Goal: Task Accomplishment & Management: Use online tool/utility

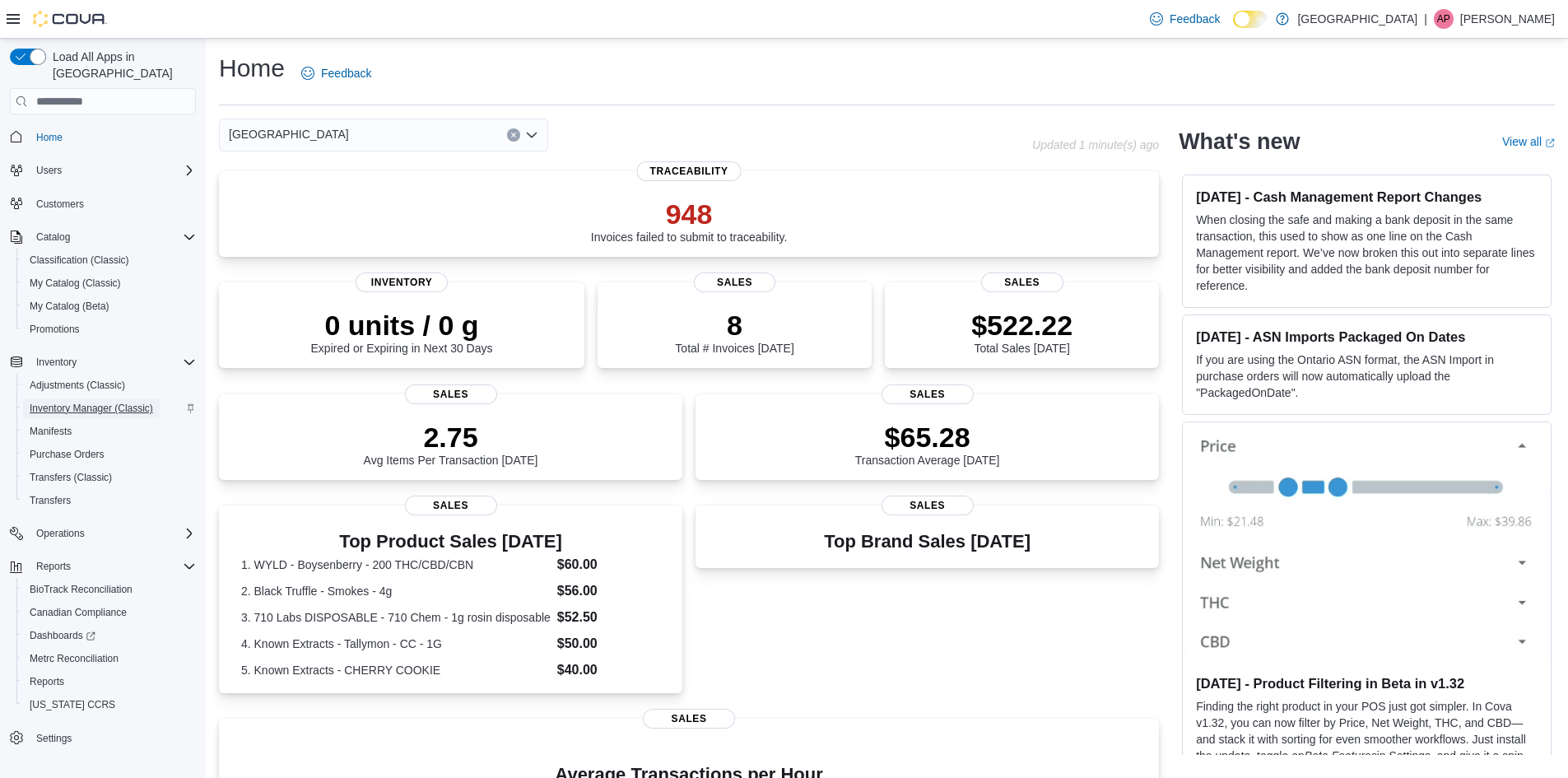
click at [126, 402] on span "Inventory Manager (Classic)" at bounding box center [91, 408] width 124 height 13
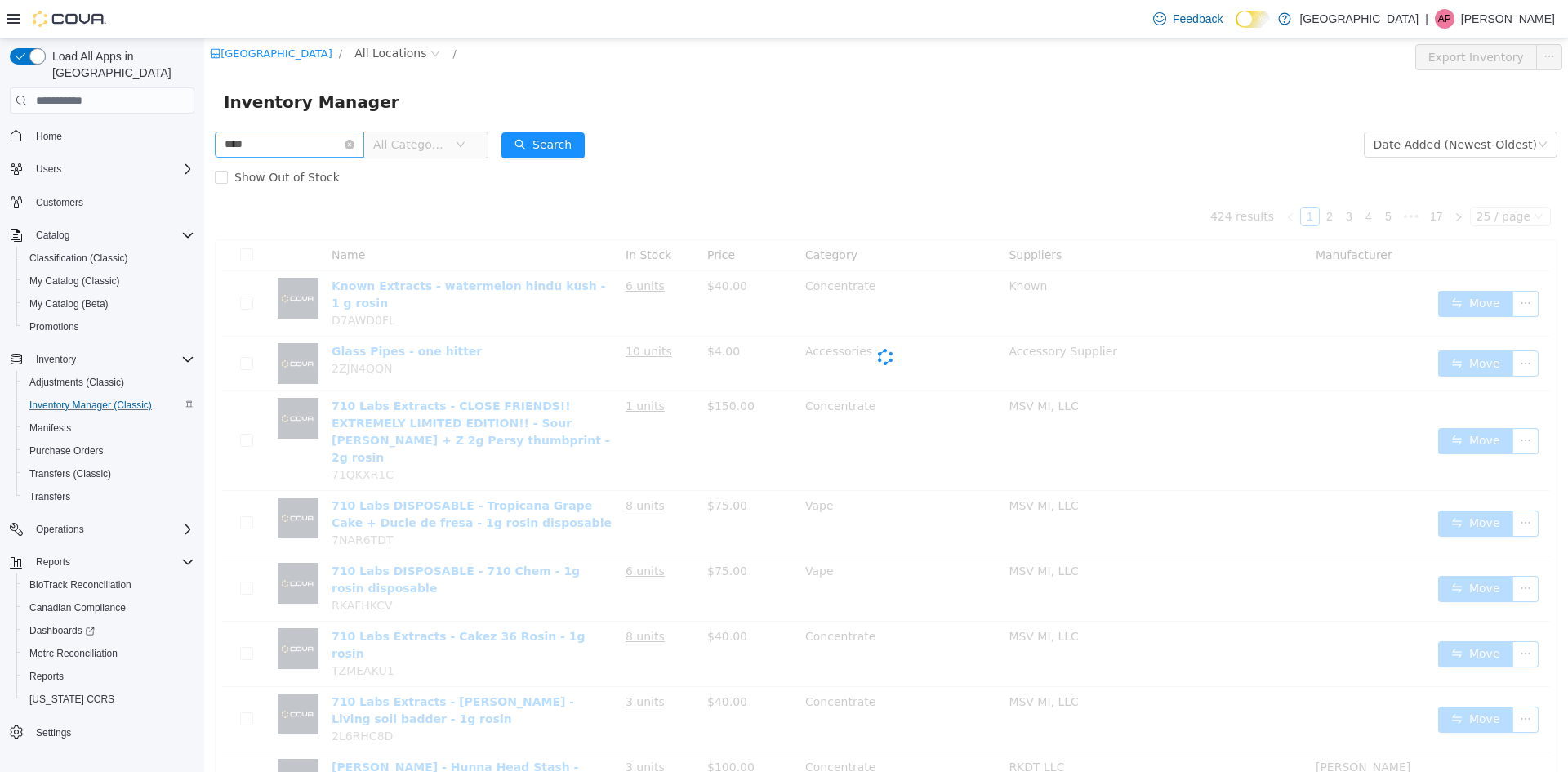
type input "****"
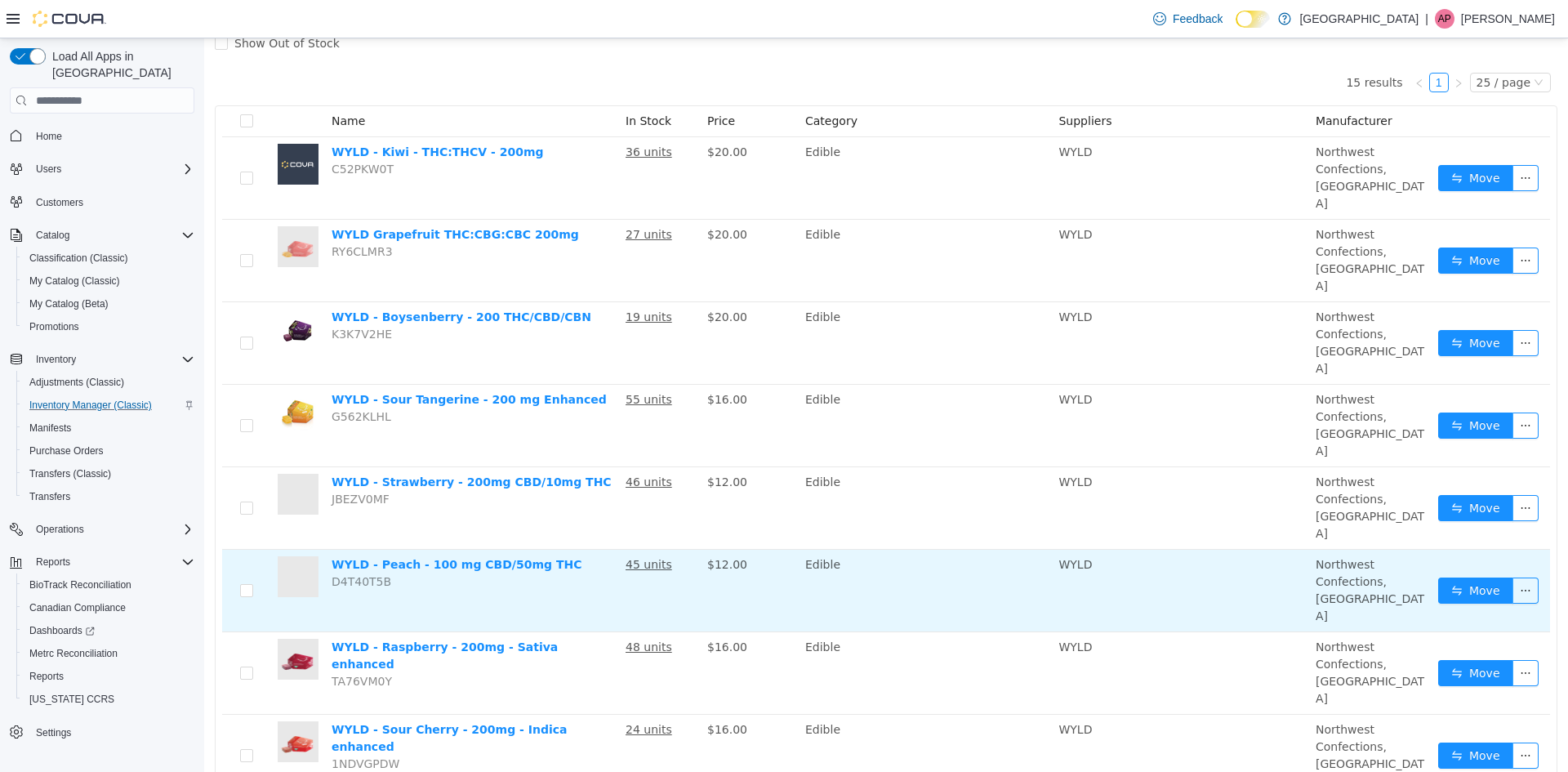
scroll to position [327, 0]
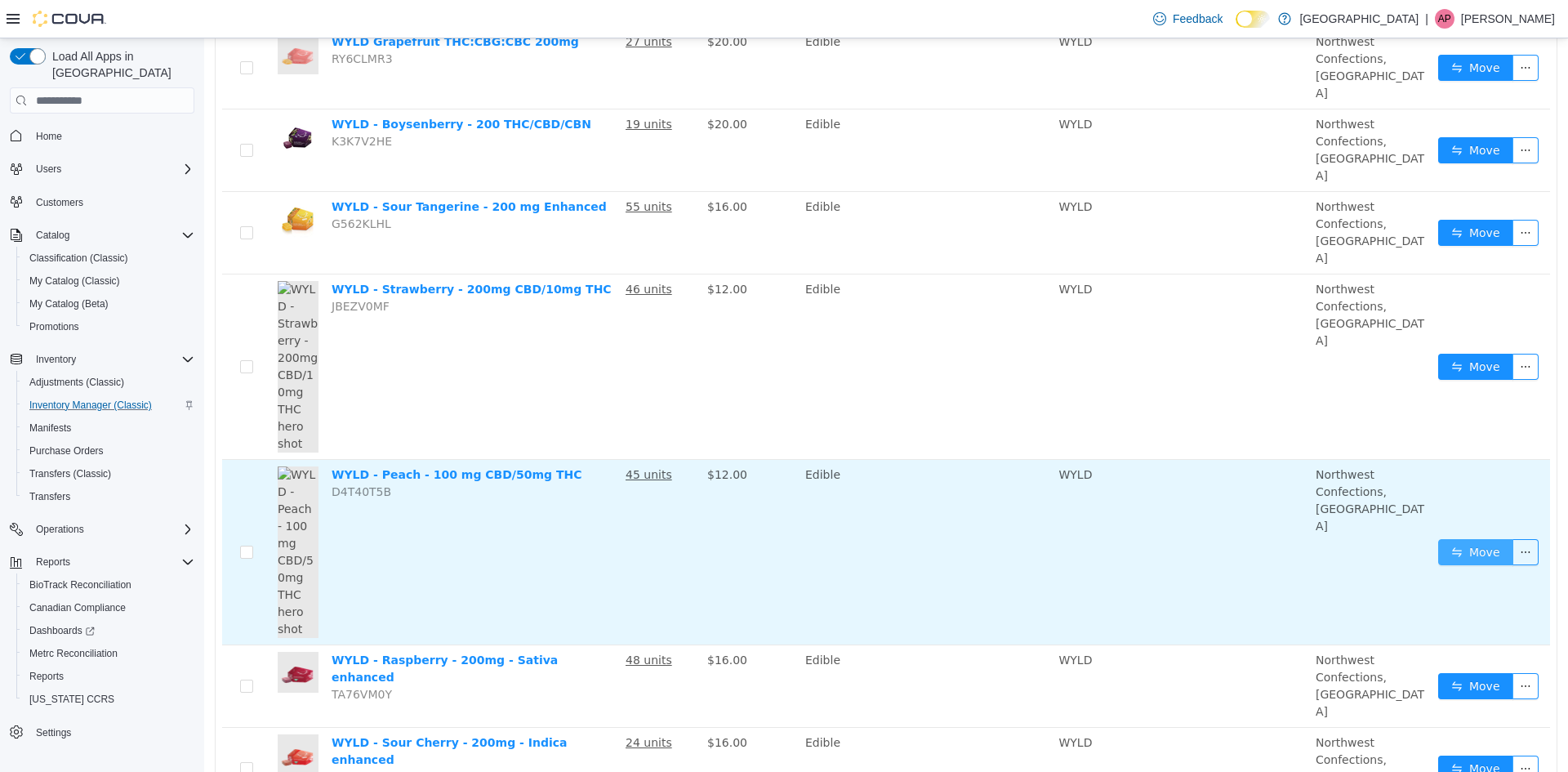
click at [1456, 539] on button "Move" at bounding box center [1475, 552] width 75 height 26
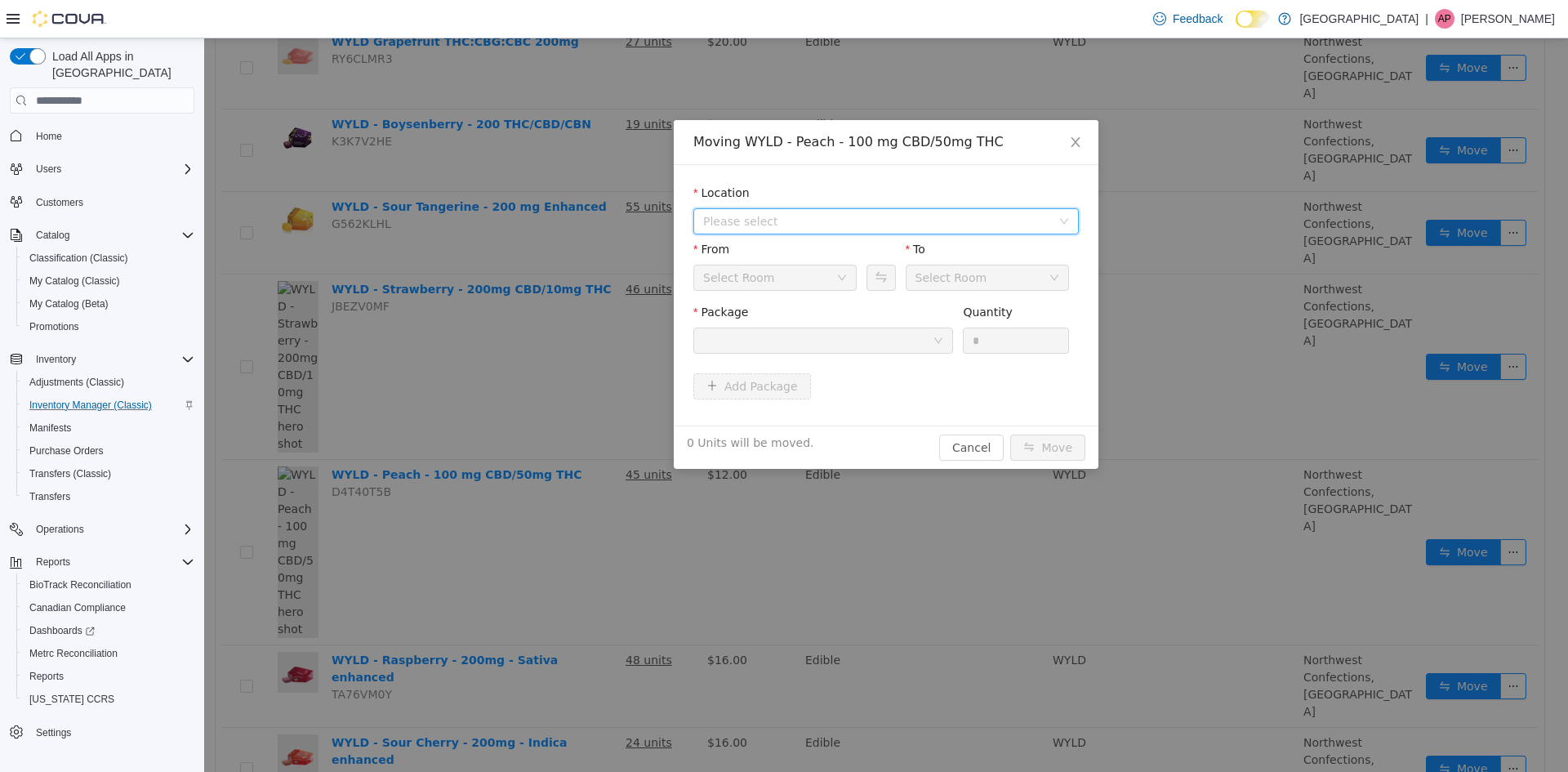
click at [785, 211] on span "Please select" at bounding box center [881, 221] width 356 height 24
click at [804, 296] on div "All Locations [STREET_ADDRESS]" at bounding box center [886, 268] width 385 height 61
click at [813, 266] on li "All Locations [STREET_ADDRESS]" at bounding box center [886, 267] width 379 height 51
click at [787, 286] on span "[STREET_ADDRESS]" at bounding box center [791, 280] width 113 height 13
click at [813, 350] on div at bounding box center [818, 341] width 229 height 24
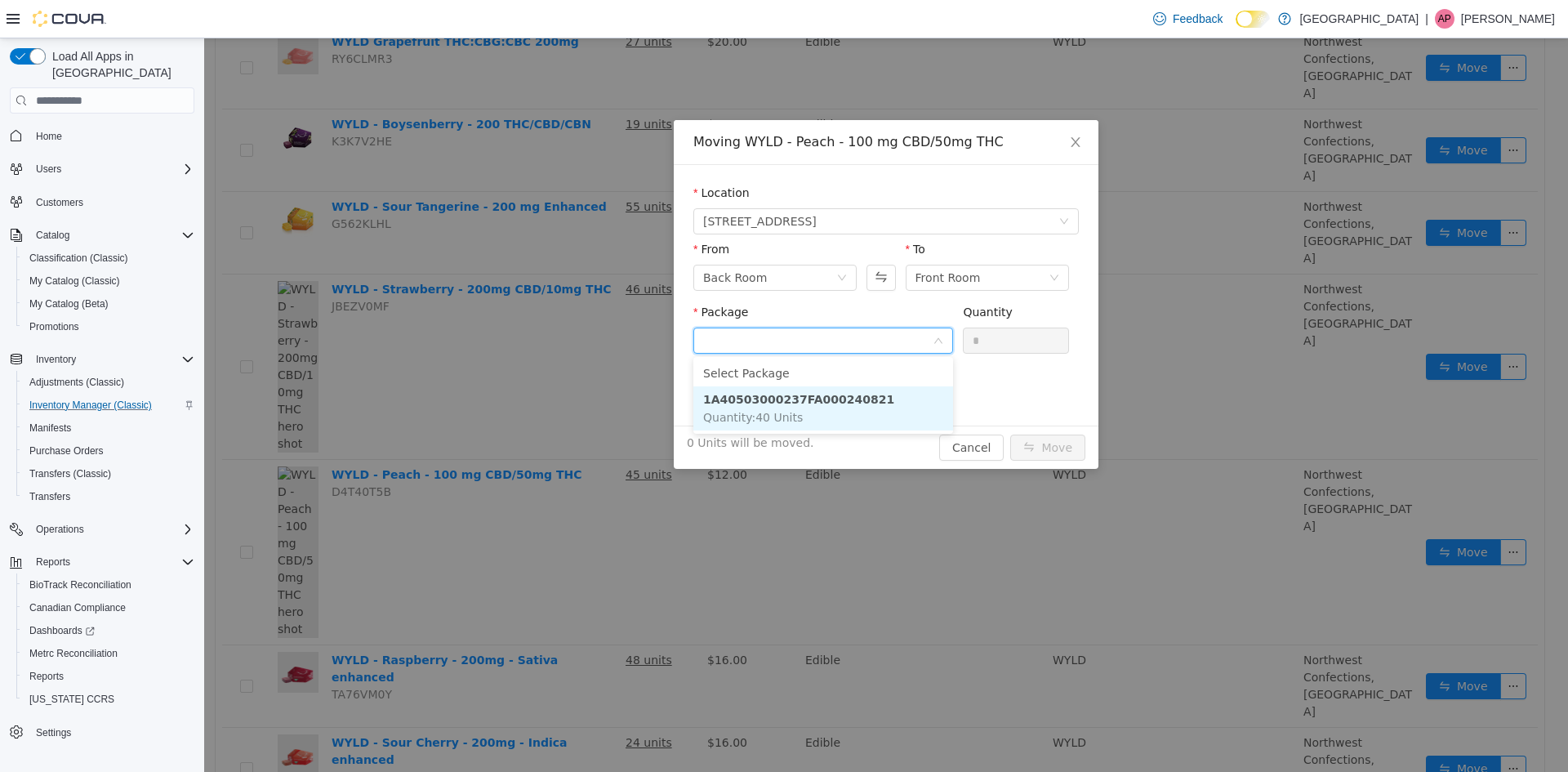
click at [812, 395] on strong "1A40503000237FA000240821" at bounding box center [799, 400] width 191 height 13
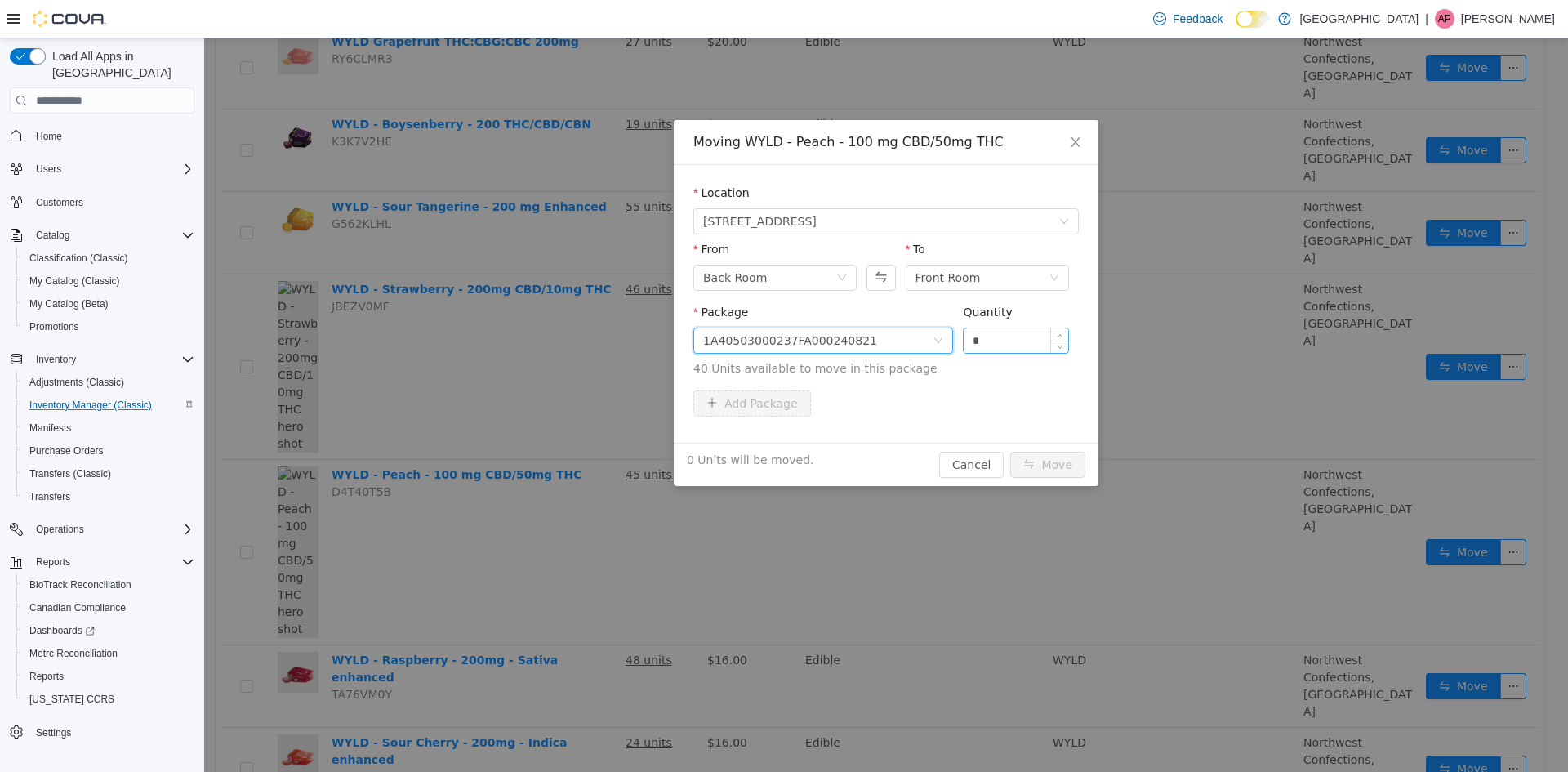
click at [1034, 331] on input "*" at bounding box center [1016, 341] width 105 height 24
type input "**"
click at [1010, 452] on button "Move" at bounding box center [1048, 465] width 75 height 26
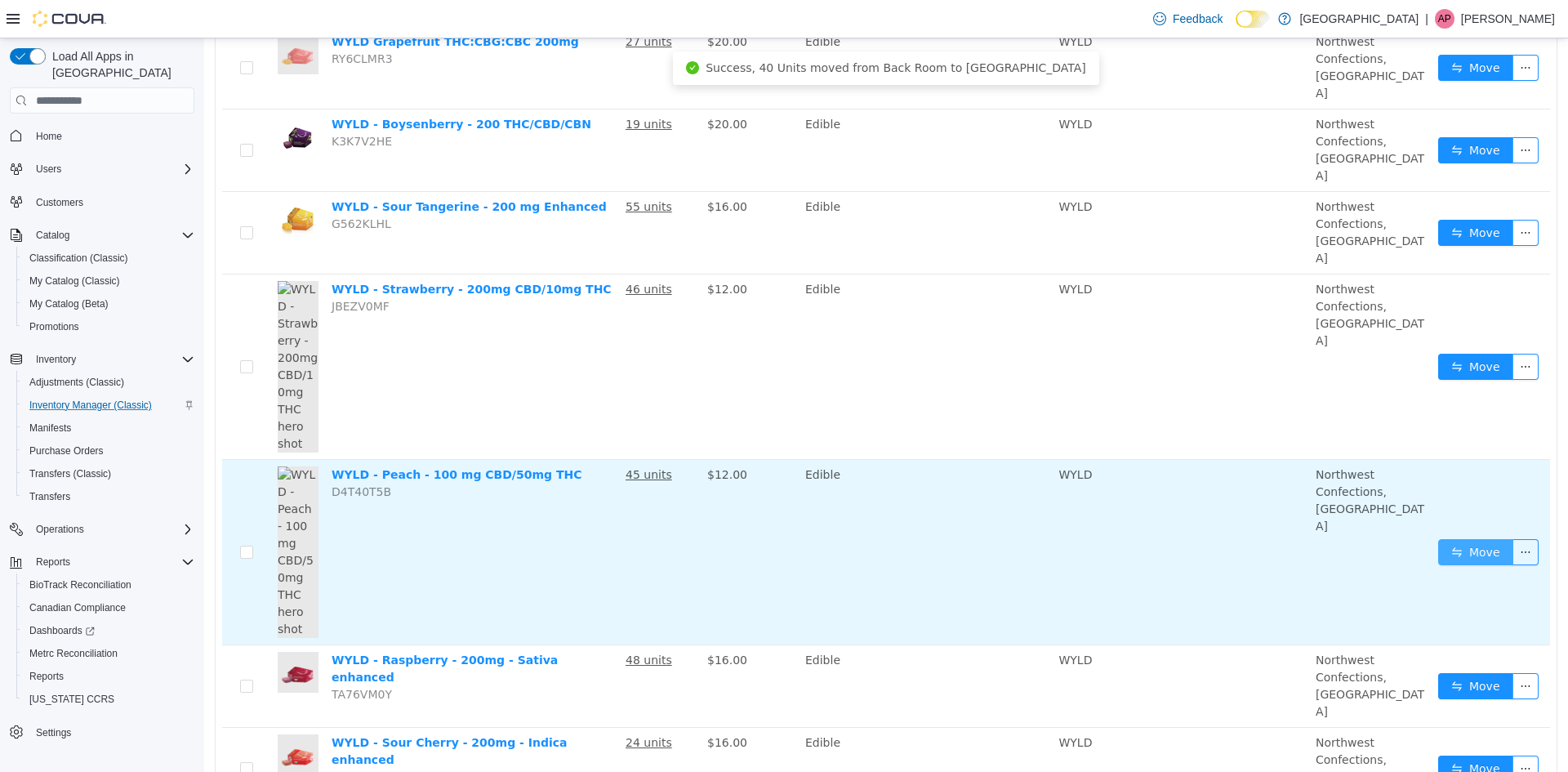
click at [1483, 539] on button "Move" at bounding box center [1475, 552] width 75 height 26
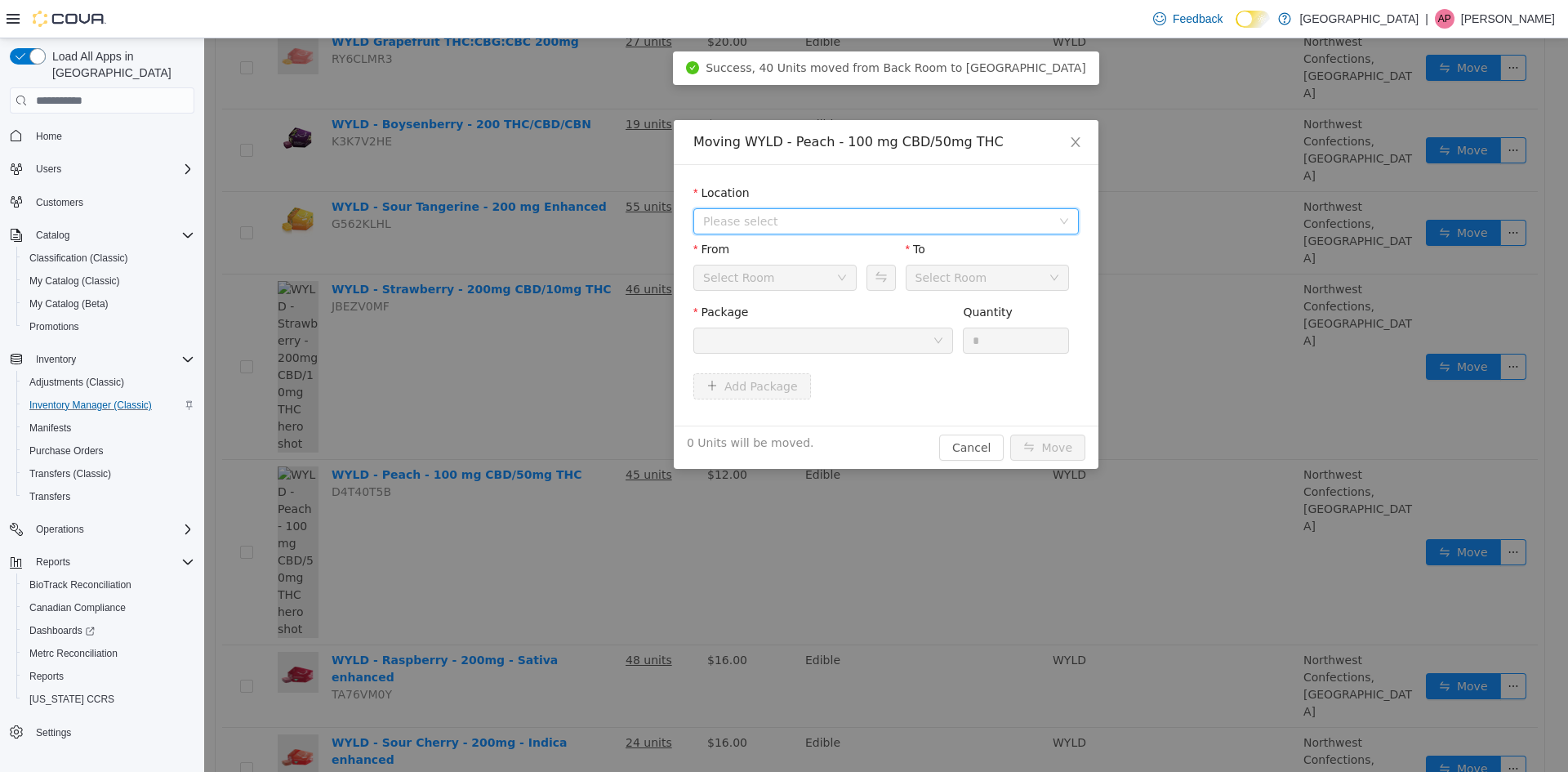
click at [845, 224] on span "Please select" at bounding box center [878, 221] width 348 height 16
click at [832, 288] on span "[STREET_ADDRESS]" at bounding box center [903, 281] width 344 height 22
click at [970, 455] on button "Cancel" at bounding box center [971, 447] width 65 height 26
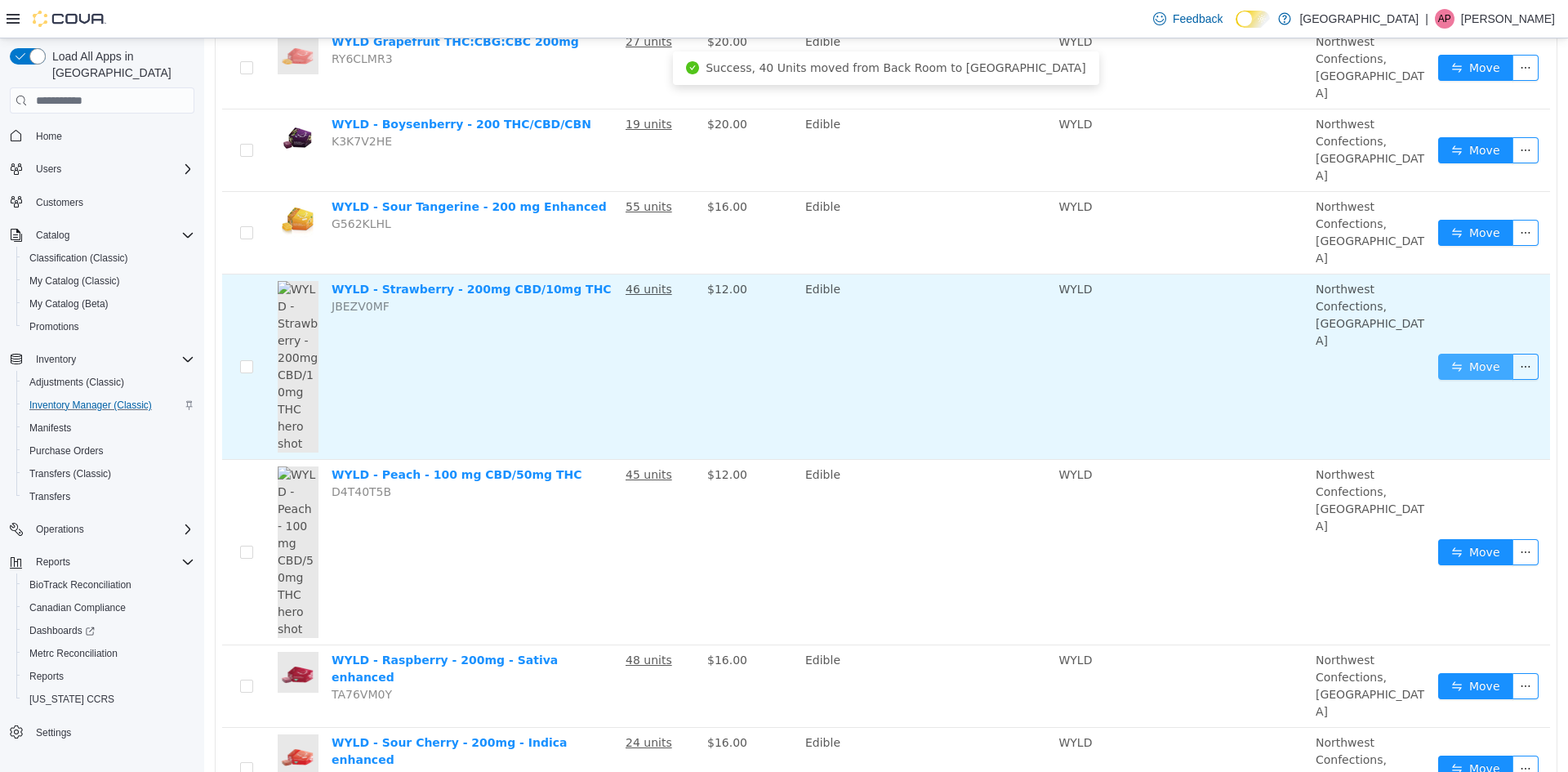
click at [1474, 354] on button "Move" at bounding box center [1475, 367] width 75 height 26
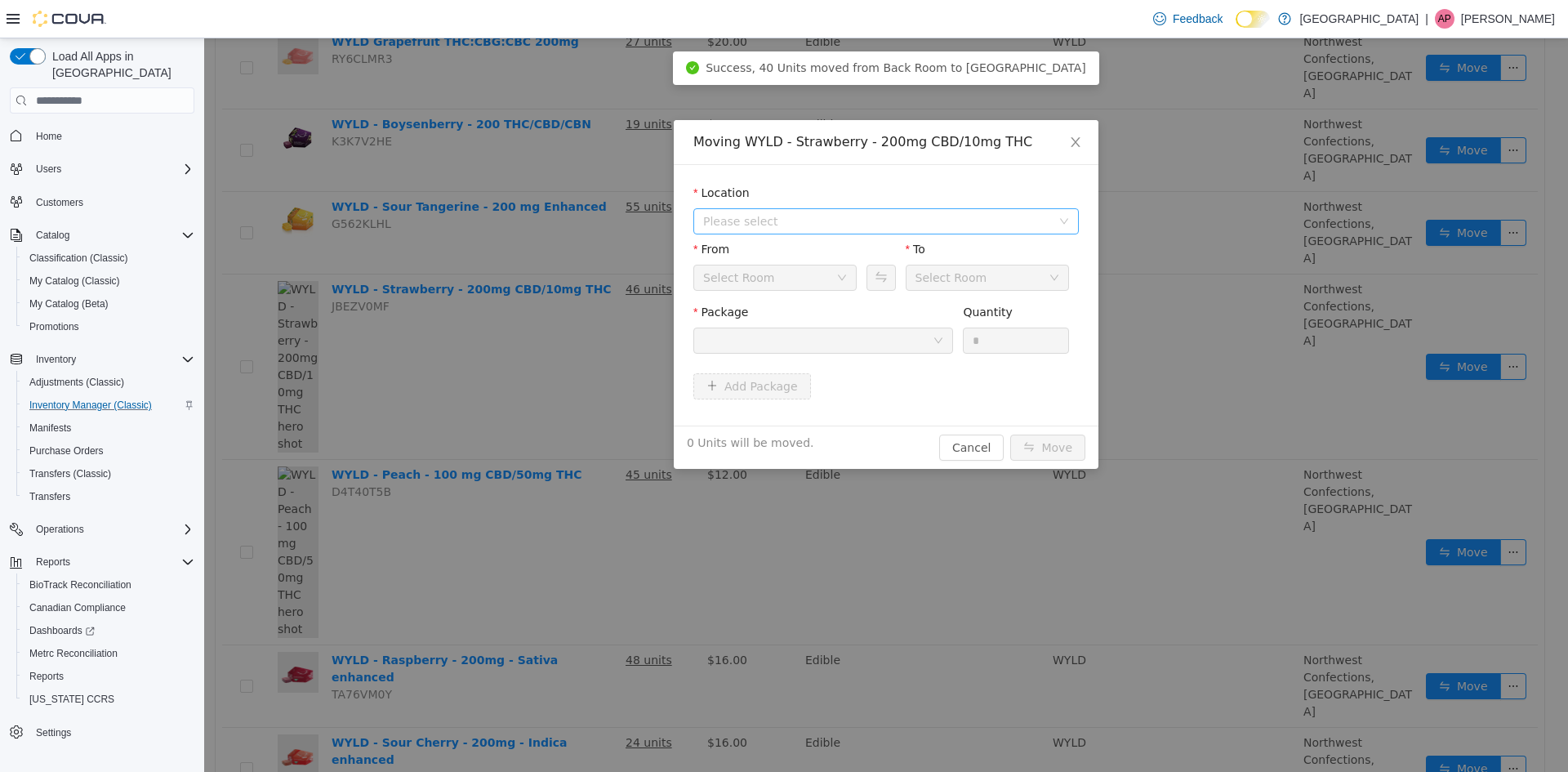
click at [786, 221] on span "Please select" at bounding box center [878, 221] width 348 height 16
click at [820, 284] on span "[STREET_ADDRESS]" at bounding box center [903, 281] width 344 height 22
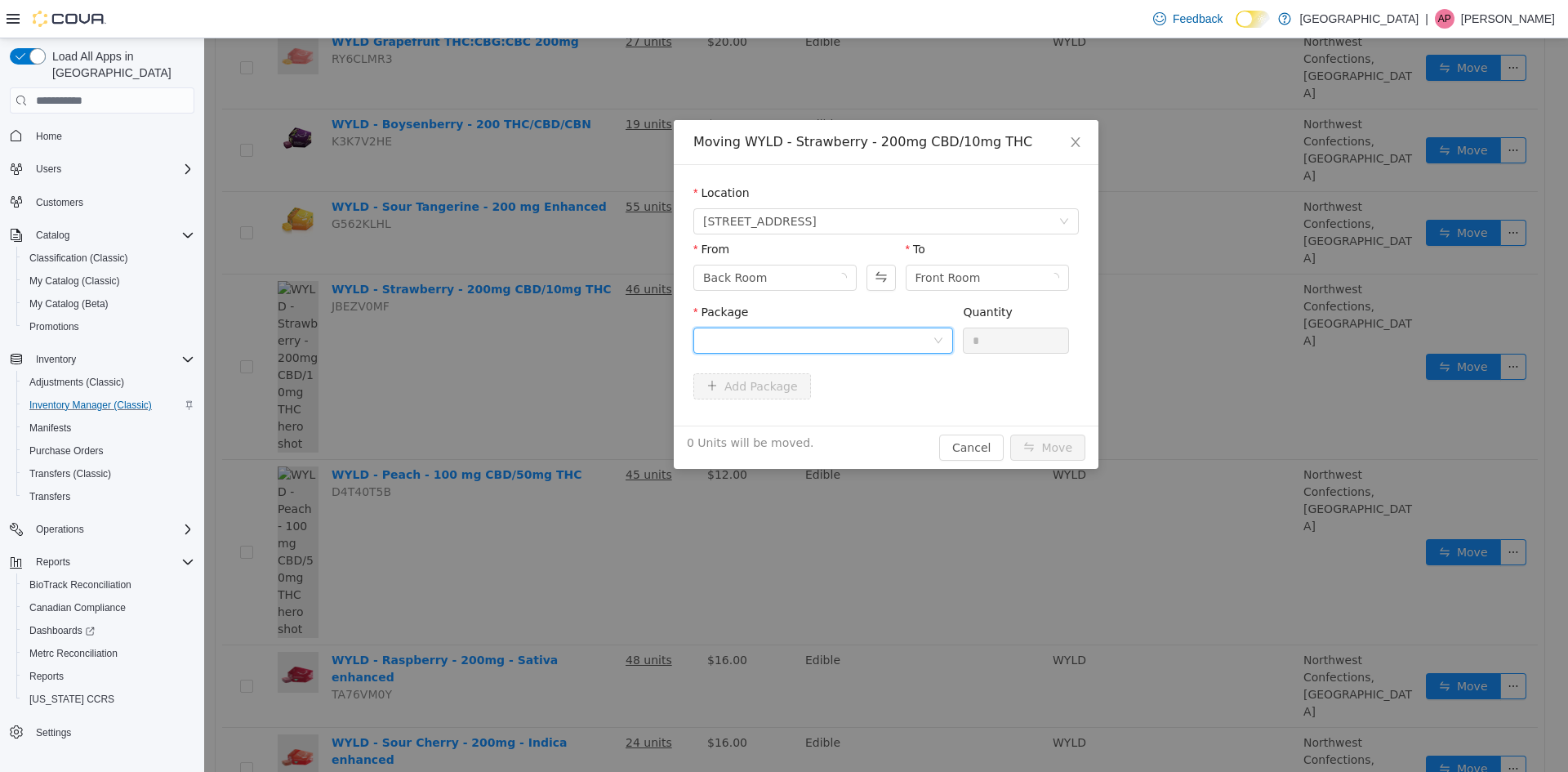
click at [825, 341] on div at bounding box center [818, 341] width 229 height 24
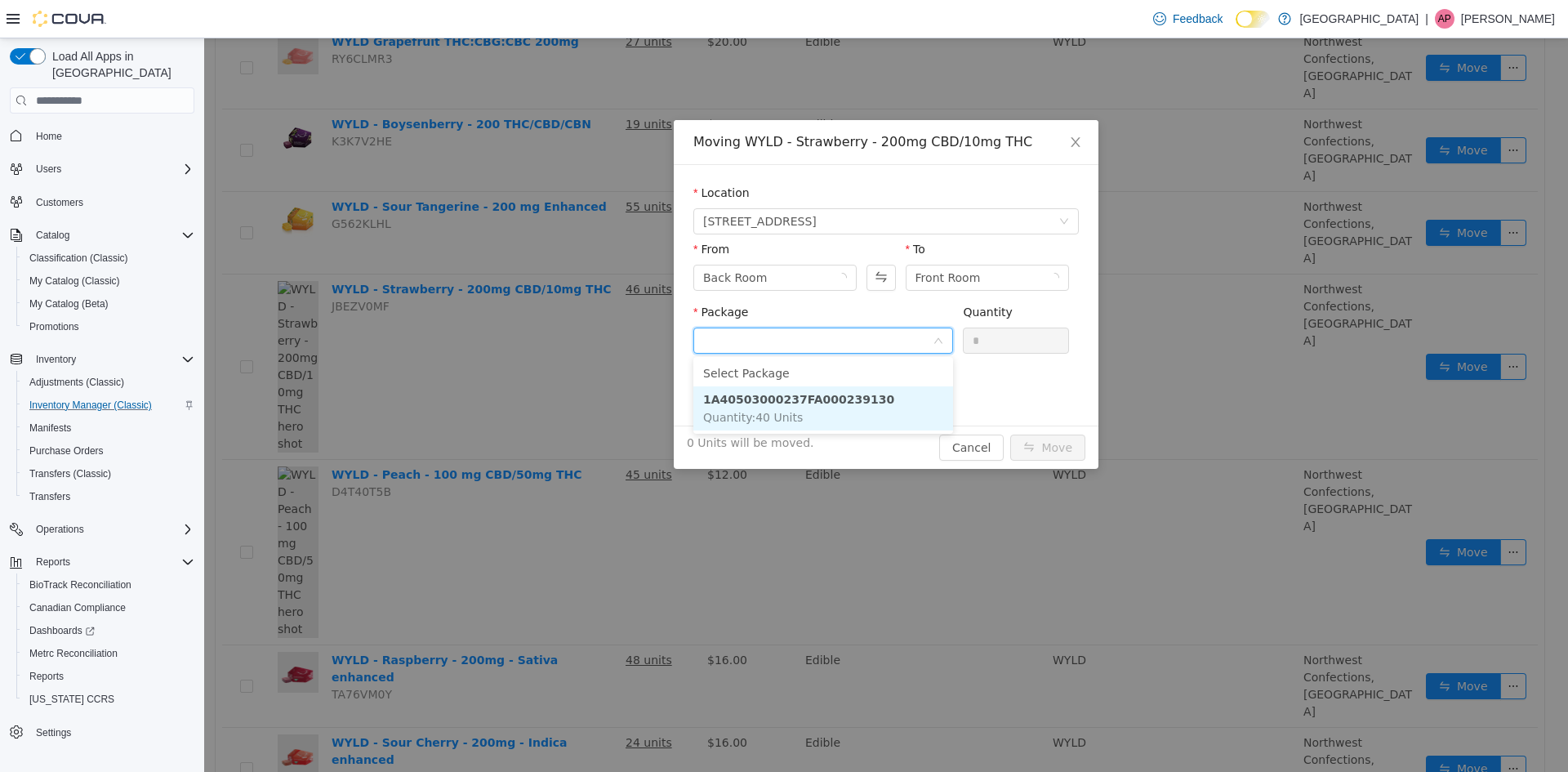
drag, startPoint x: 817, startPoint y: 401, endPoint x: 931, endPoint y: 359, distance: 121.5
click at [817, 401] on strong "1A40503000237FA000239130" at bounding box center [799, 400] width 191 height 13
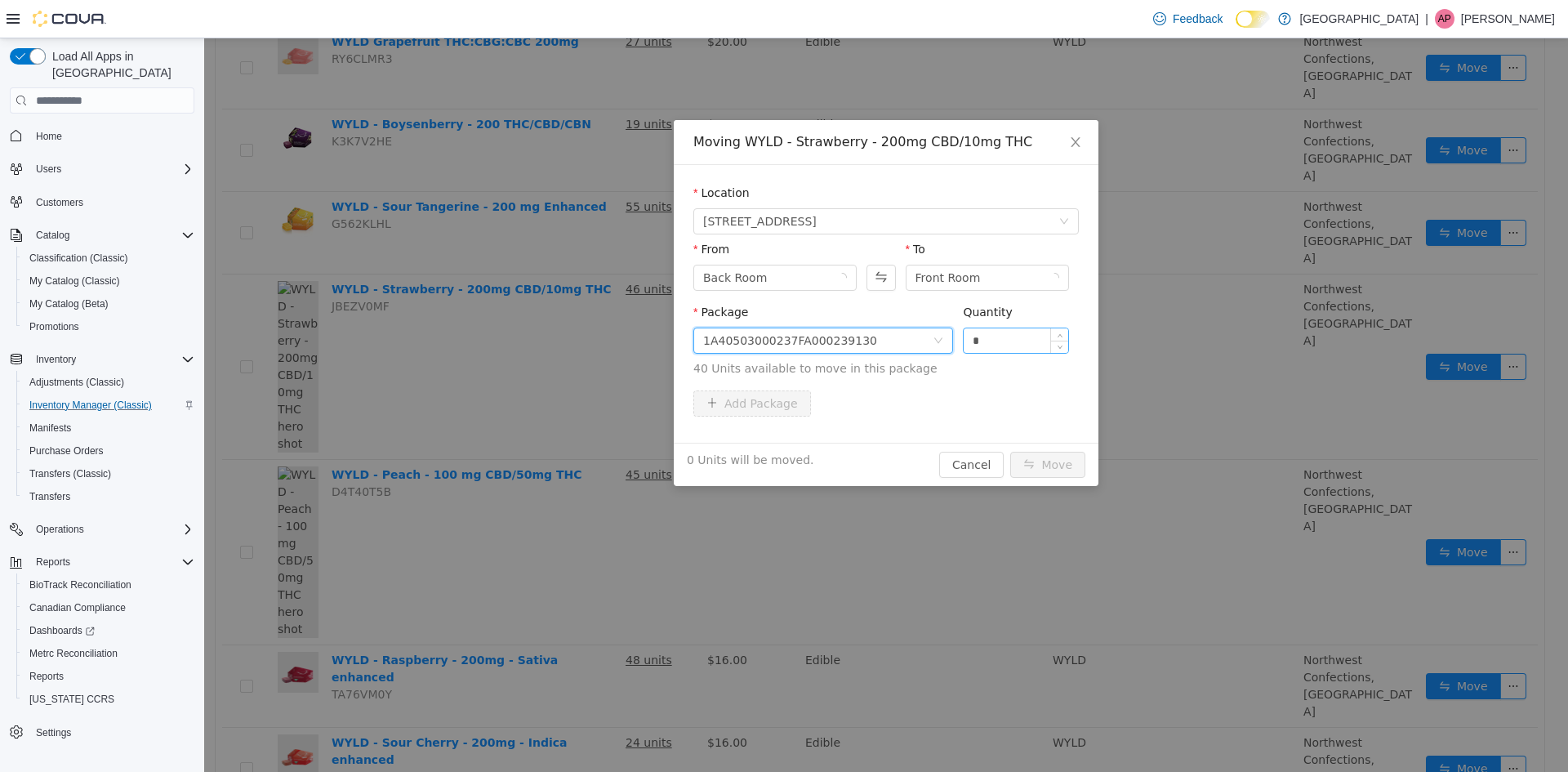
click at [996, 328] on input "*" at bounding box center [1016, 341] width 105 height 24
type input "**"
click at [1010, 452] on button "Move" at bounding box center [1048, 465] width 75 height 26
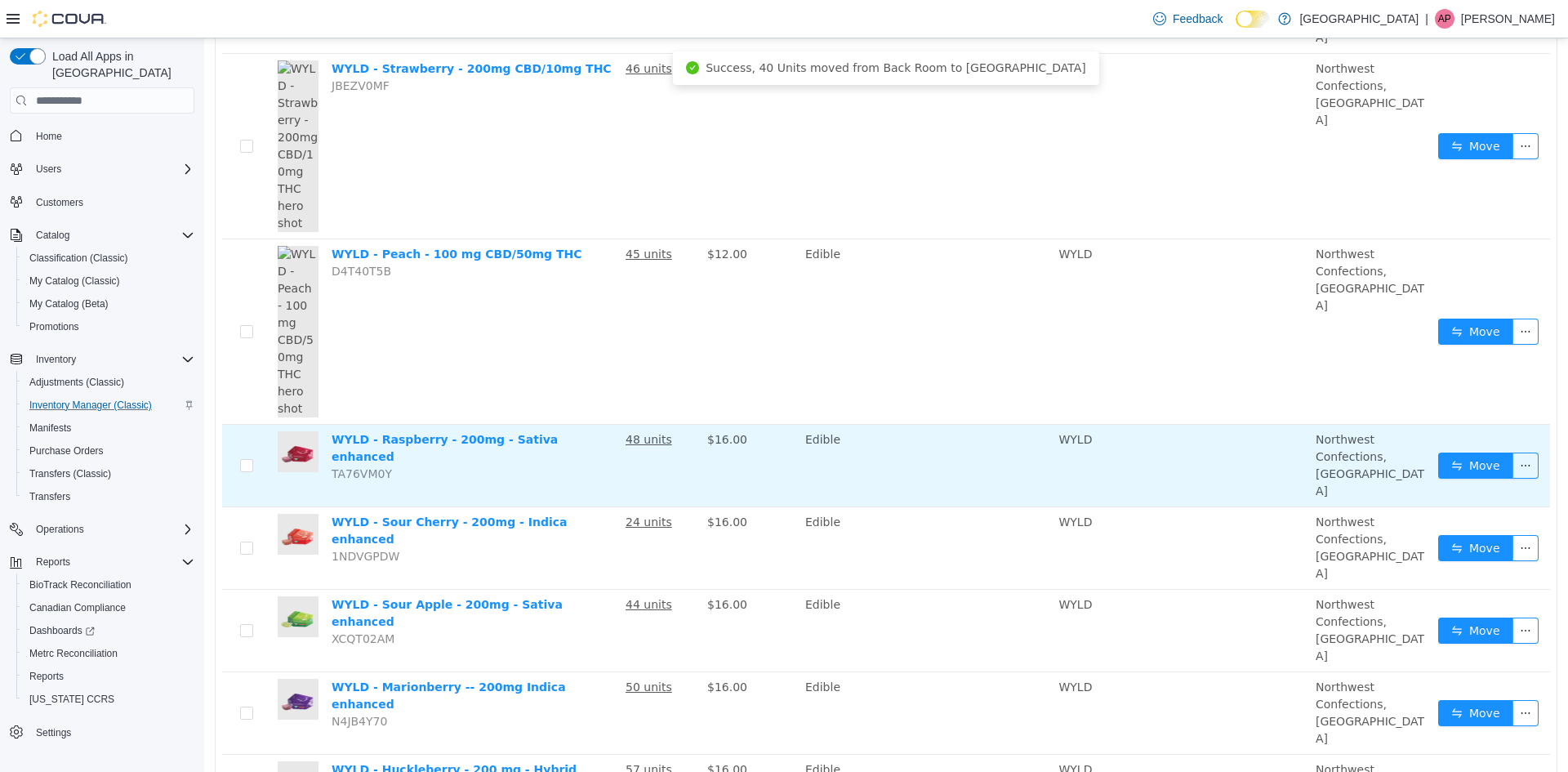
scroll to position [643, 0]
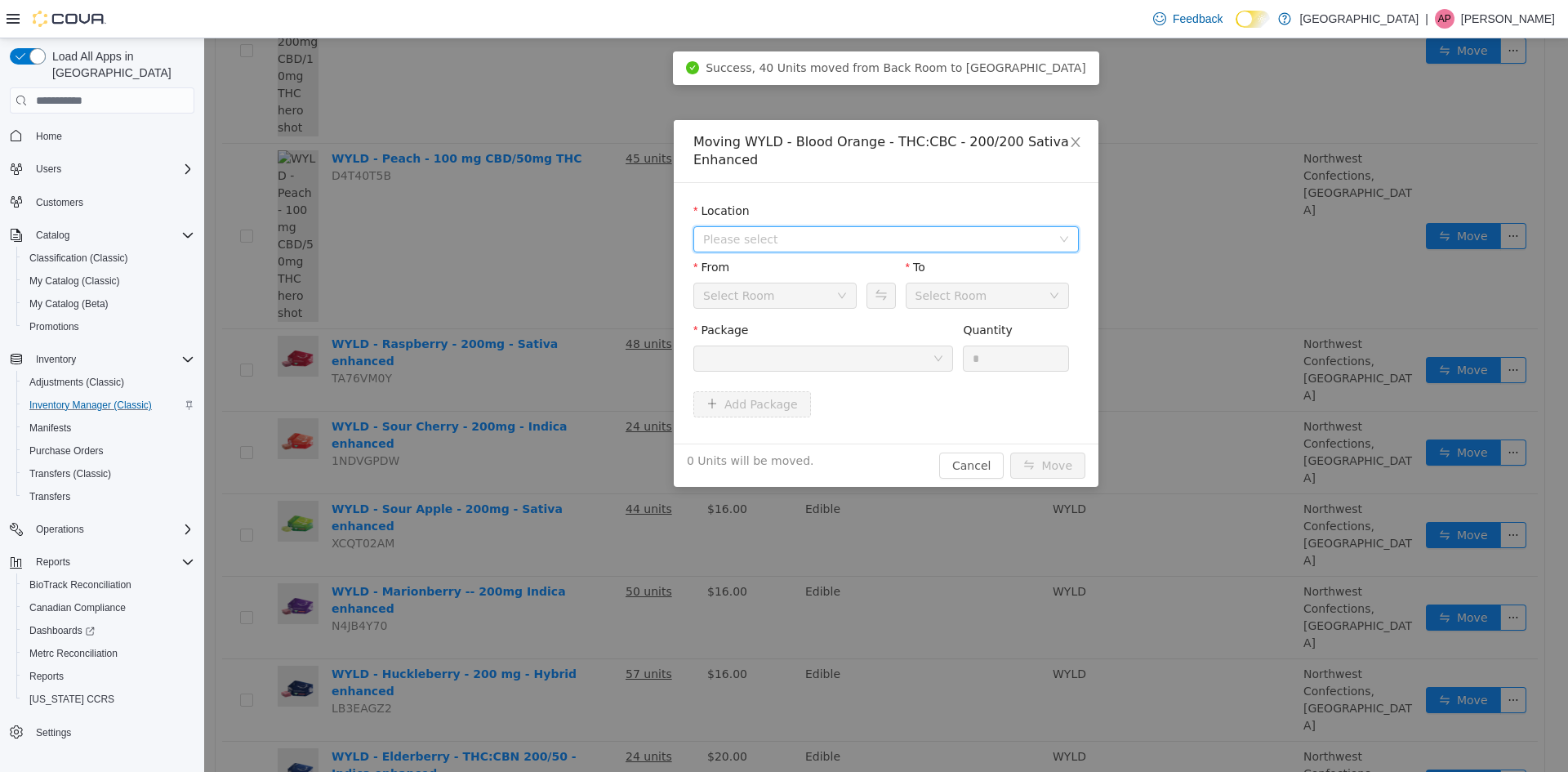
click at [798, 248] on span "Please select" at bounding box center [881, 240] width 356 height 24
click at [788, 314] on div "All Locations [STREET_ADDRESS]" at bounding box center [886, 285] width 385 height 61
click at [793, 302] on span "[STREET_ADDRESS]" at bounding box center [791, 299] width 113 height 13
click at [785, 357] on div at bounding box center [818, 358] width 229 height 24
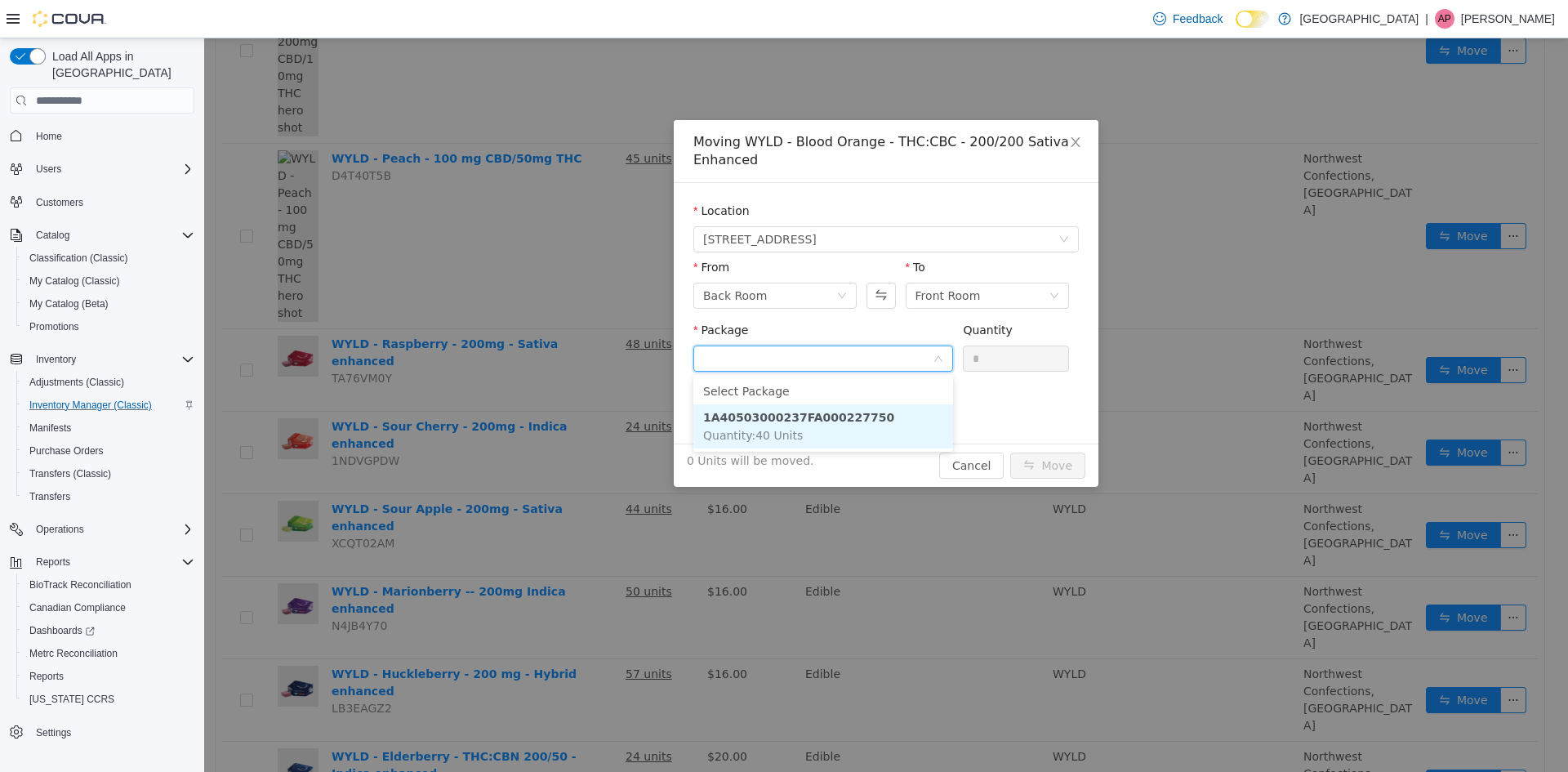
click at [807, 425] on li "1A40503000237FA000227750 Quantity : 40 Units" at bounding box center [823, 426] width 260 height 44
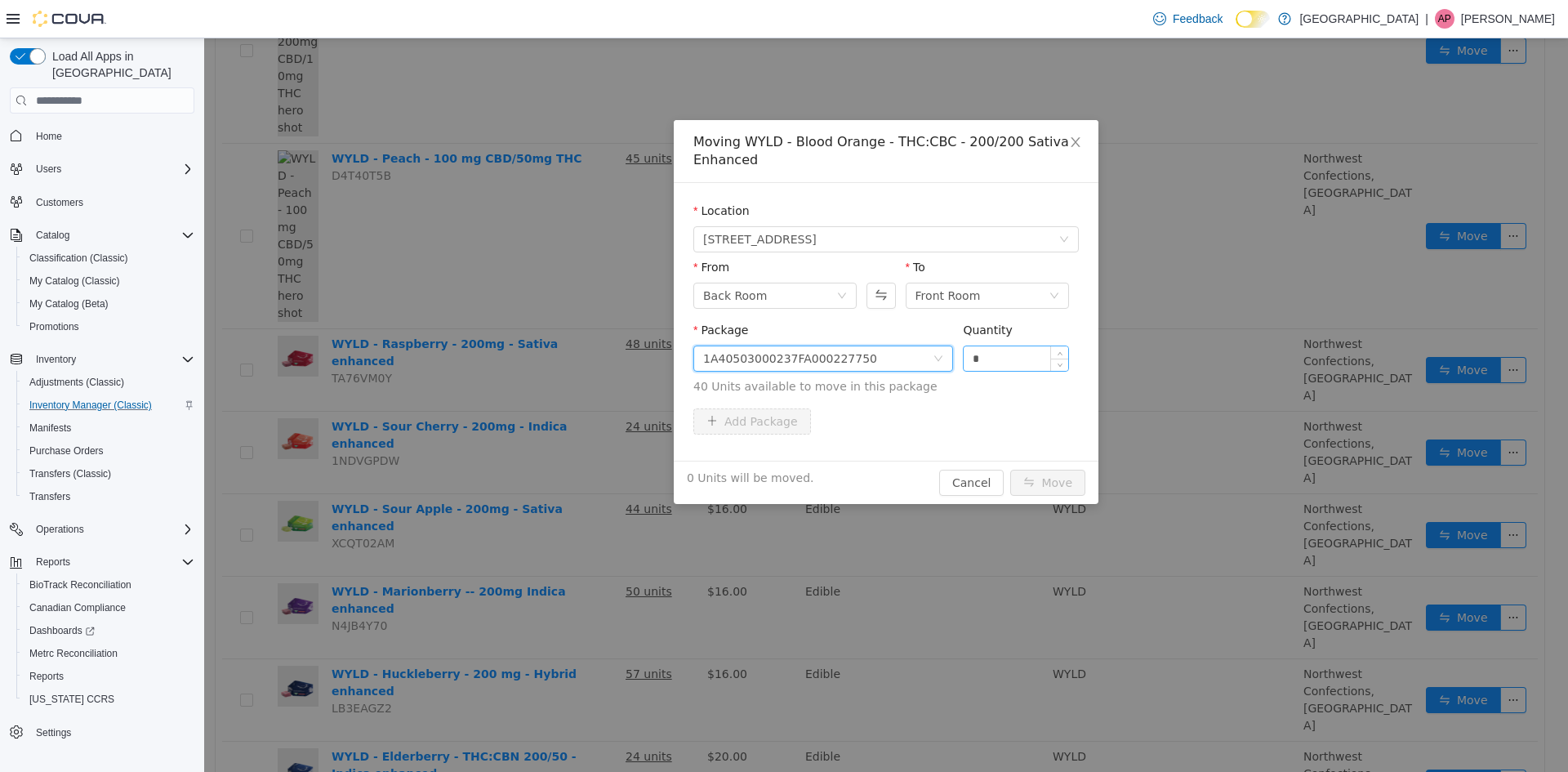
click at [991, 351] on input "*" at bounding box center [1016, 358] width 105 height 24
type input "**"
click at [1010, 470] on button "Move" at bounding box center [1048, 483] width 75 height 26
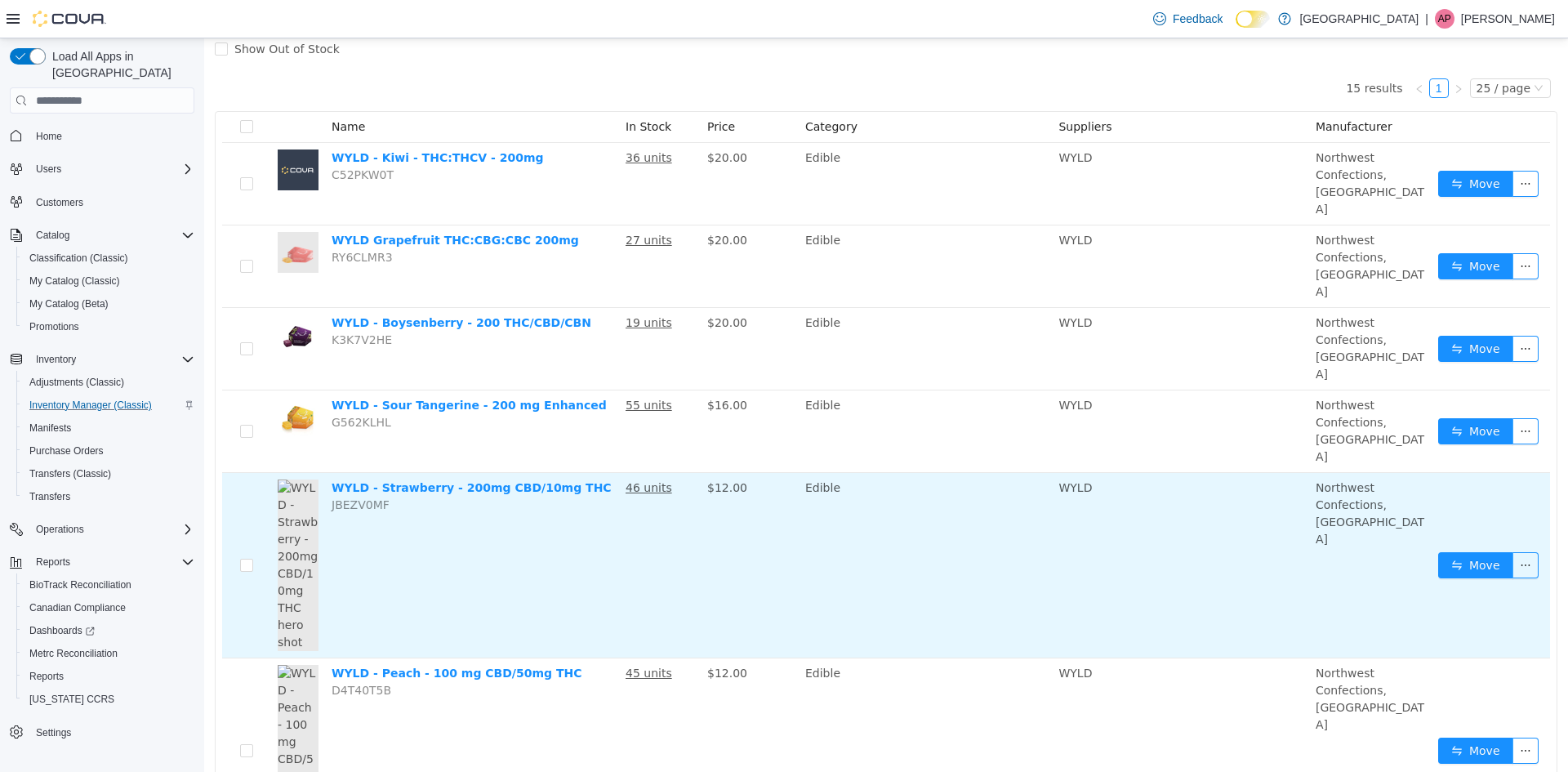
scroll to position [0, 0]
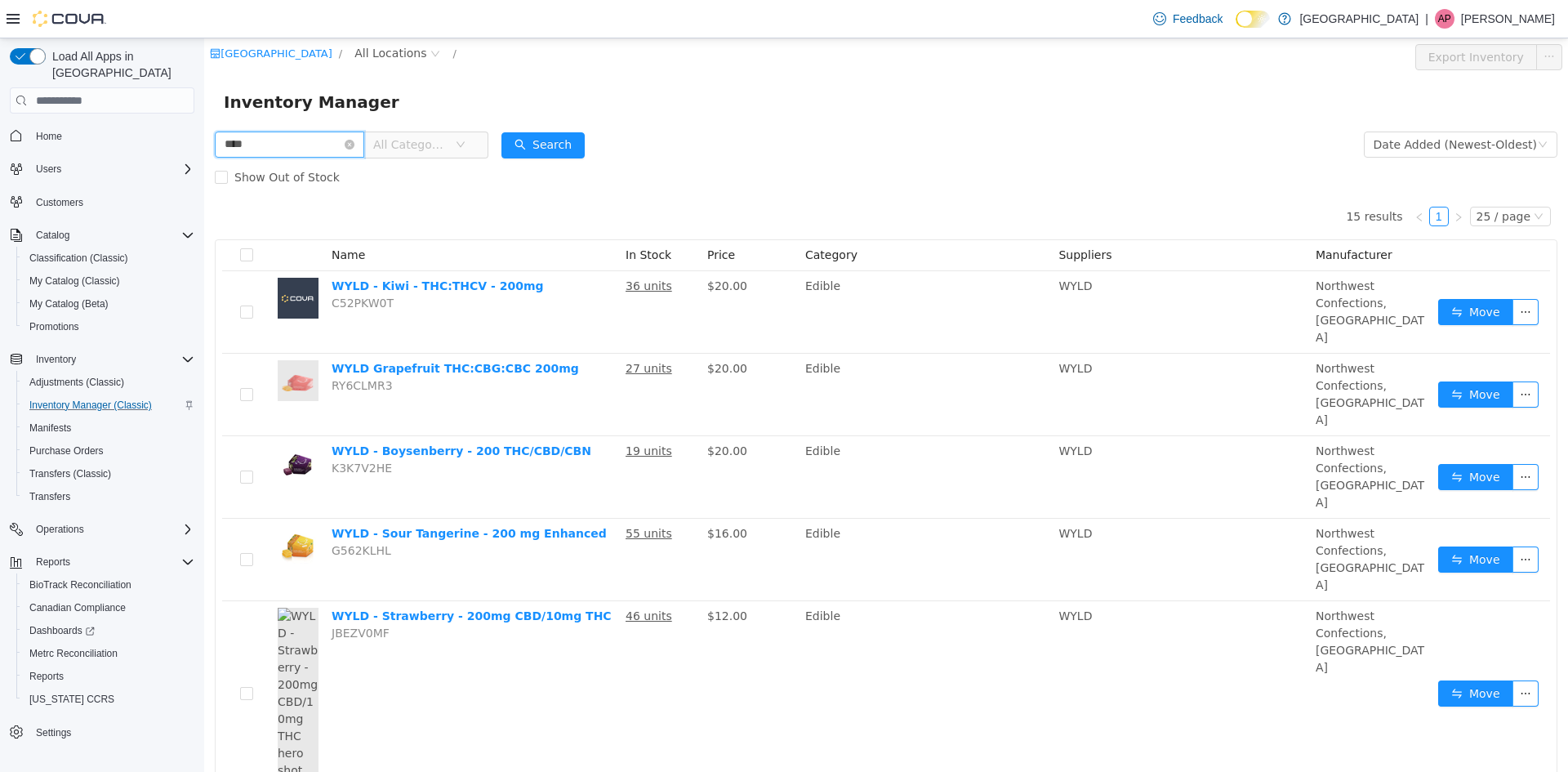
click at [331, 142] on input "****" at bounding box center [290, 145] width 150 height 26
type input "****"
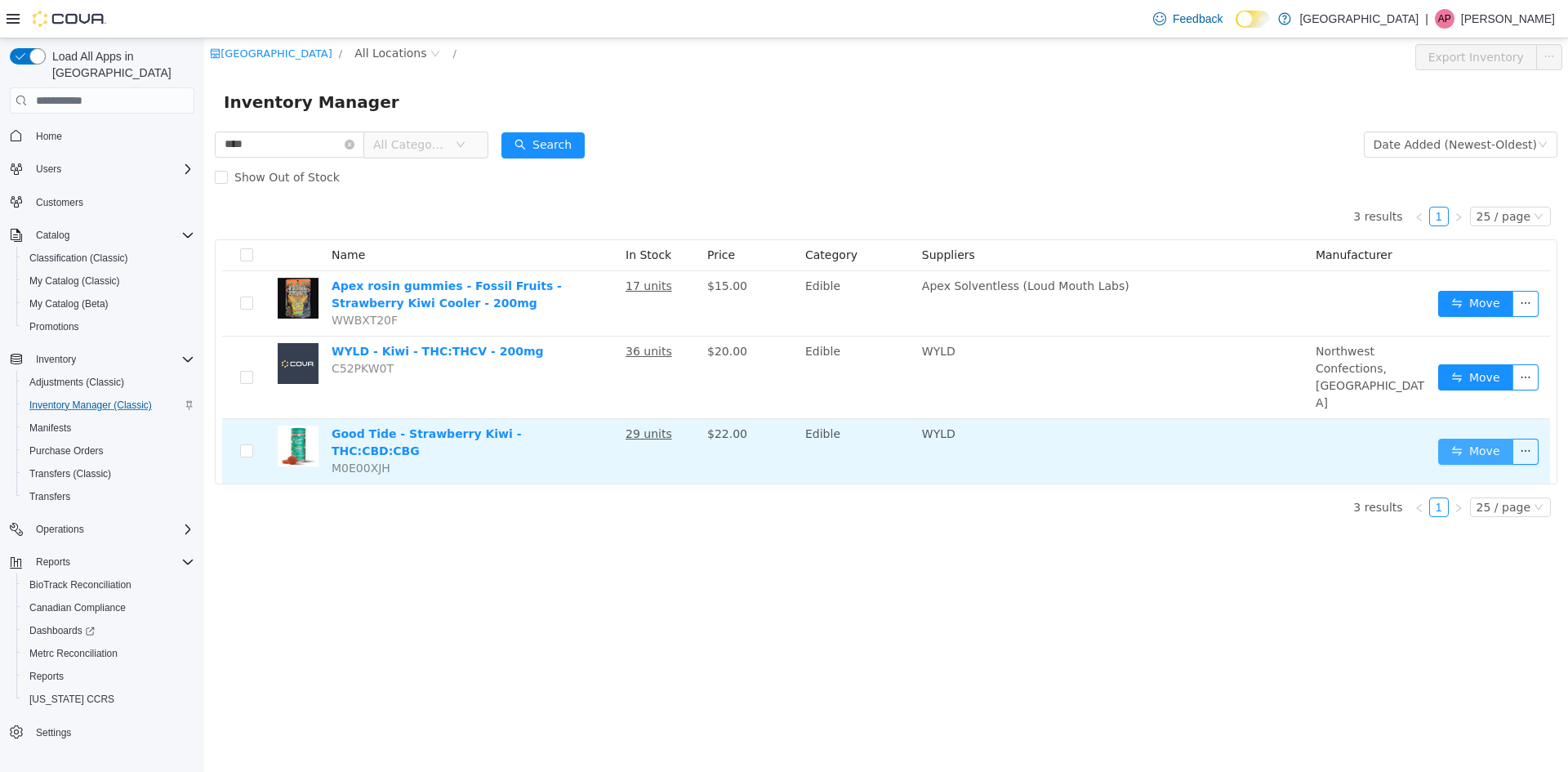
click at [1478, 439] on button "Move" at bounding box center [1475, 452] width 75 height 26
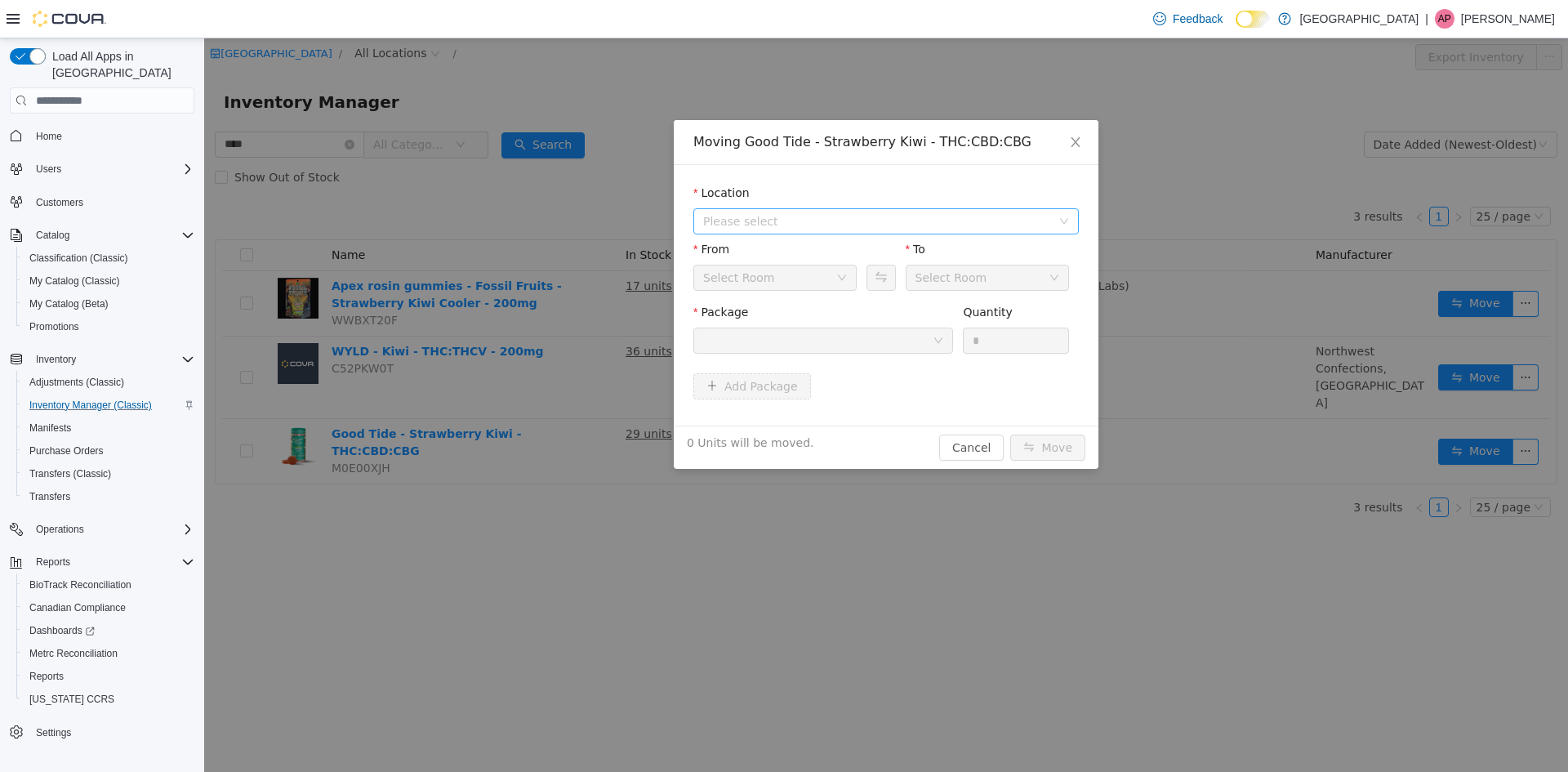
click at [818, 210] on span "Please select" at bounding box center [881, 221] width 356 height 24
click at [807, 266] on li "All Locations [STREET_ADDRESS]" at bounding box center [886, 267] width 379 height 51
click at [812, 283] on span "[STREET_ADDRESS]" at bounding box center [903, 281] width 344 height 22
click at [813, 342] on div at bounding box center [818, 341] width 229 height 24
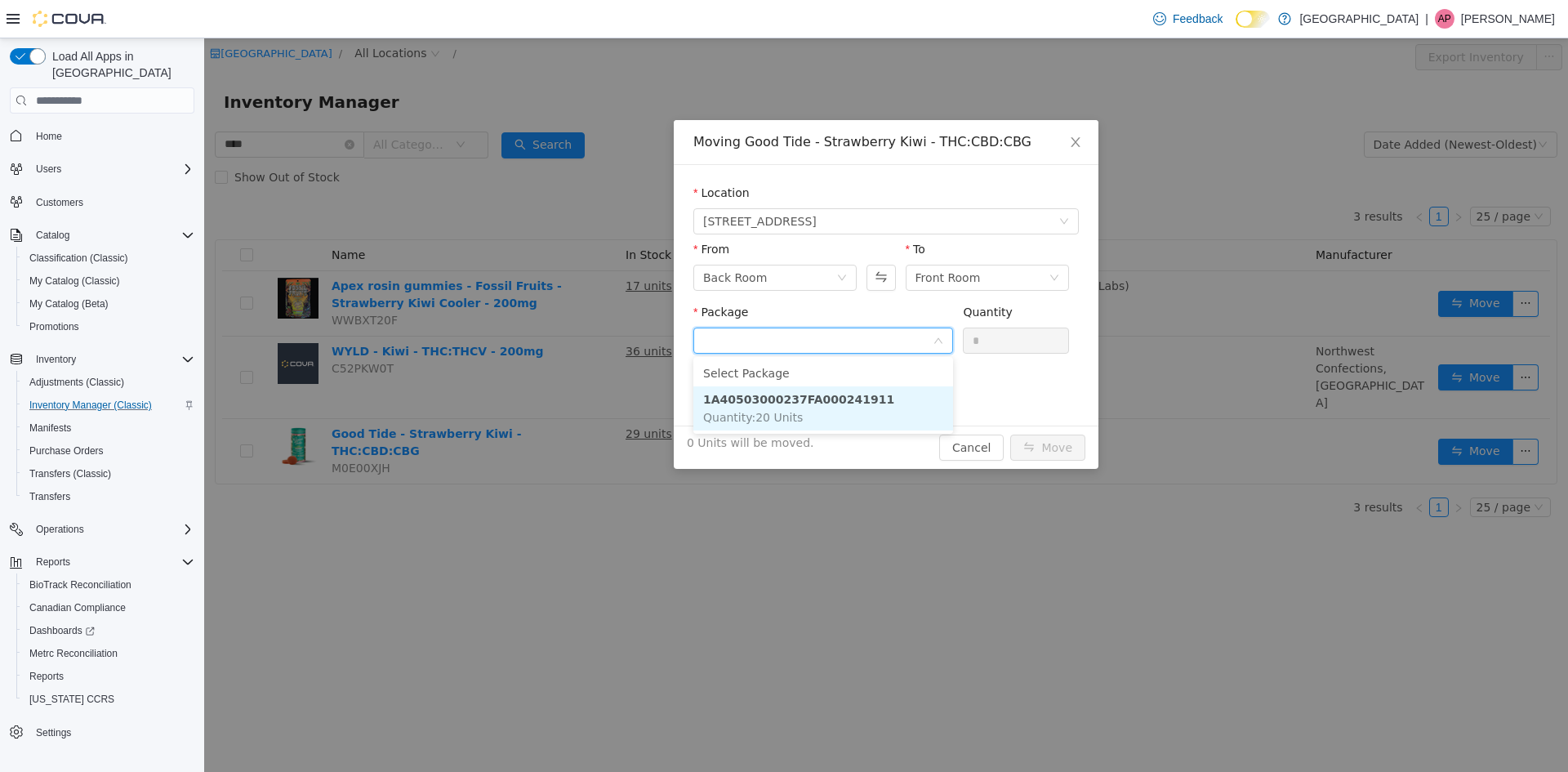
drag, startPoint x: 840, startPoint y: 406, endPoint x: 979, endPoint y: 359, distance: 146.7
click at [869, 397] on li "1A40503000237FA000241911 Quantity : 20 Units" at bounding box center [823, 408] width 260 height 44
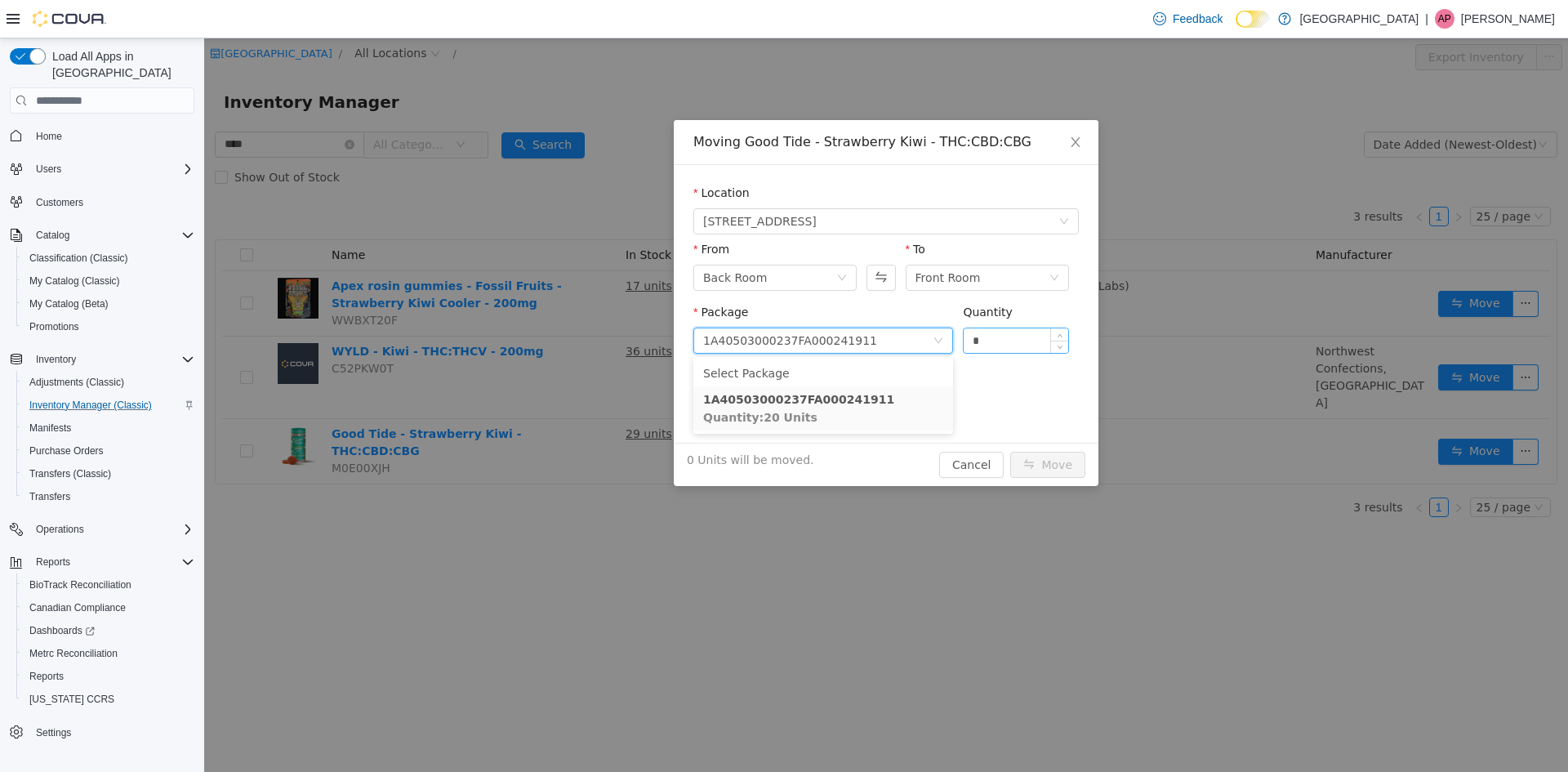
click at [1048, 340] on input "*" at bounding box center [1016, 341] width 105 height 24
click at [1038, 338] on input "*" at bounding box center [1016, 341] width 105 height 24
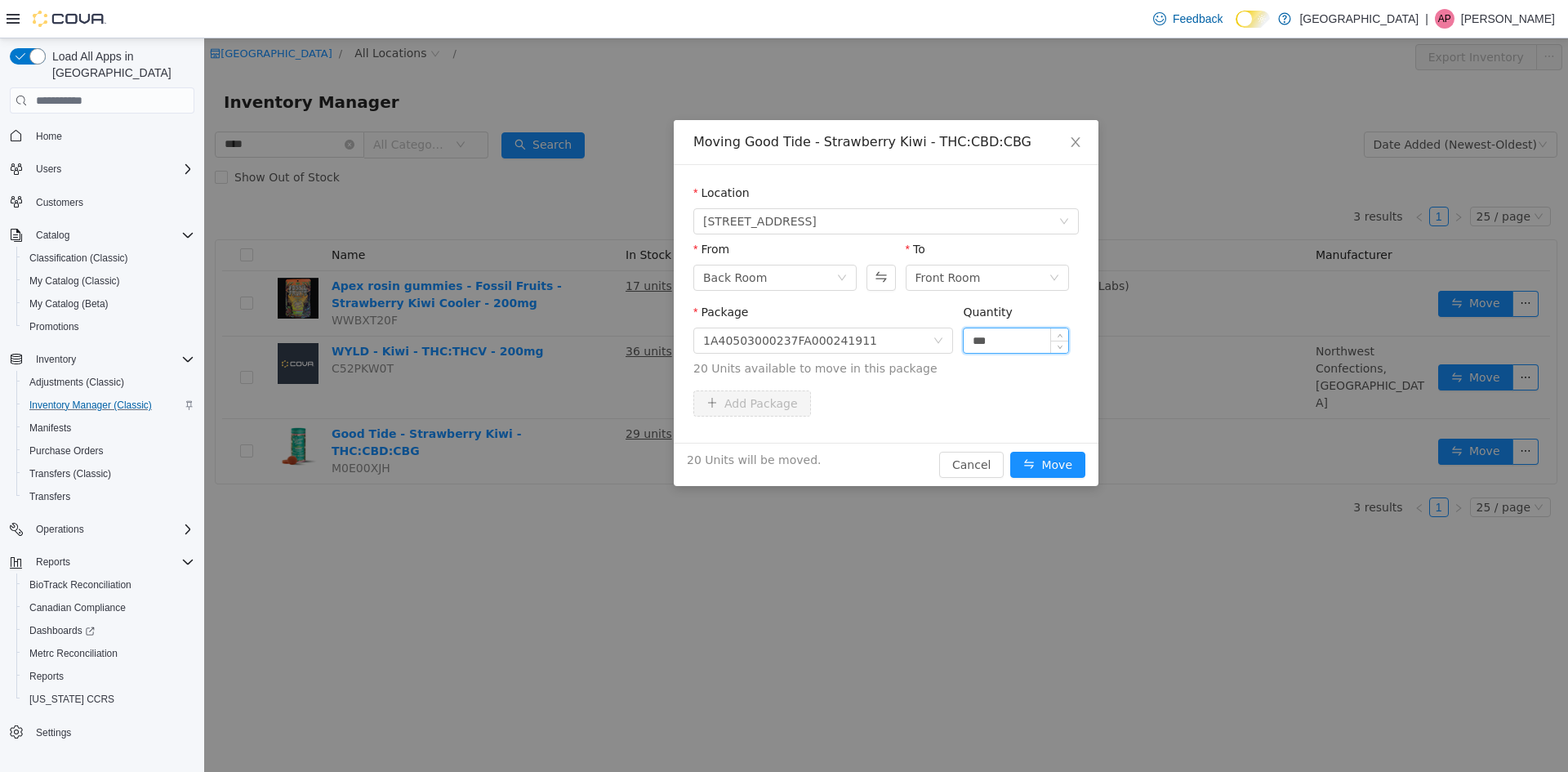
type input "***"
click at [1010, 452] on button "Move" at bounding box center [1048, 465] width 75 height 26
